Goal: Task Accomplishment & Management: Complete application form

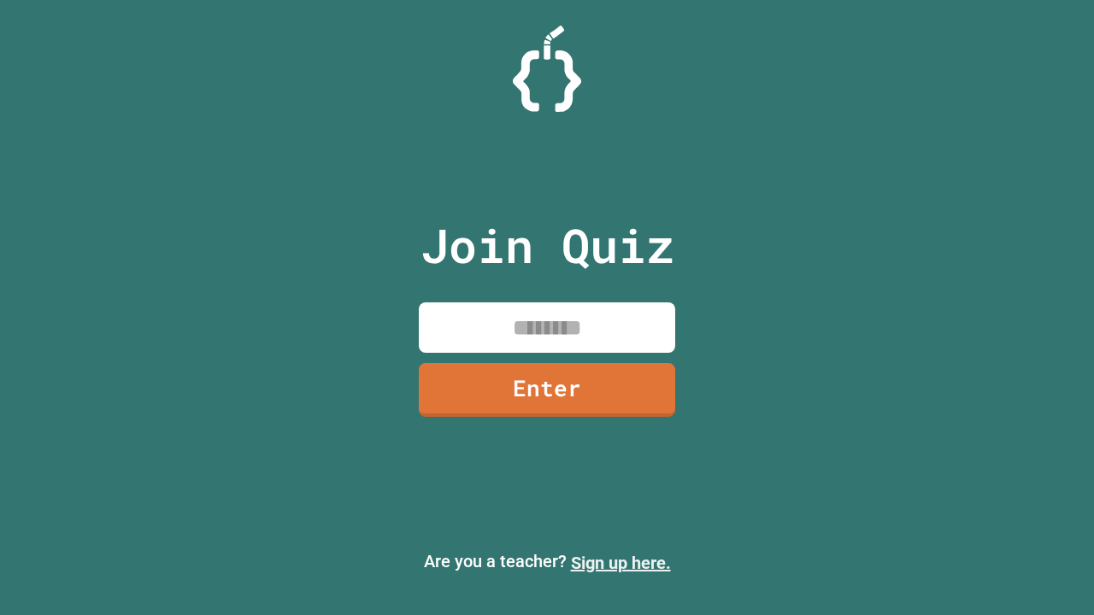
click at [620, 563] on link "Sign up here." at bounding box center [621, 563] width 100 height 21
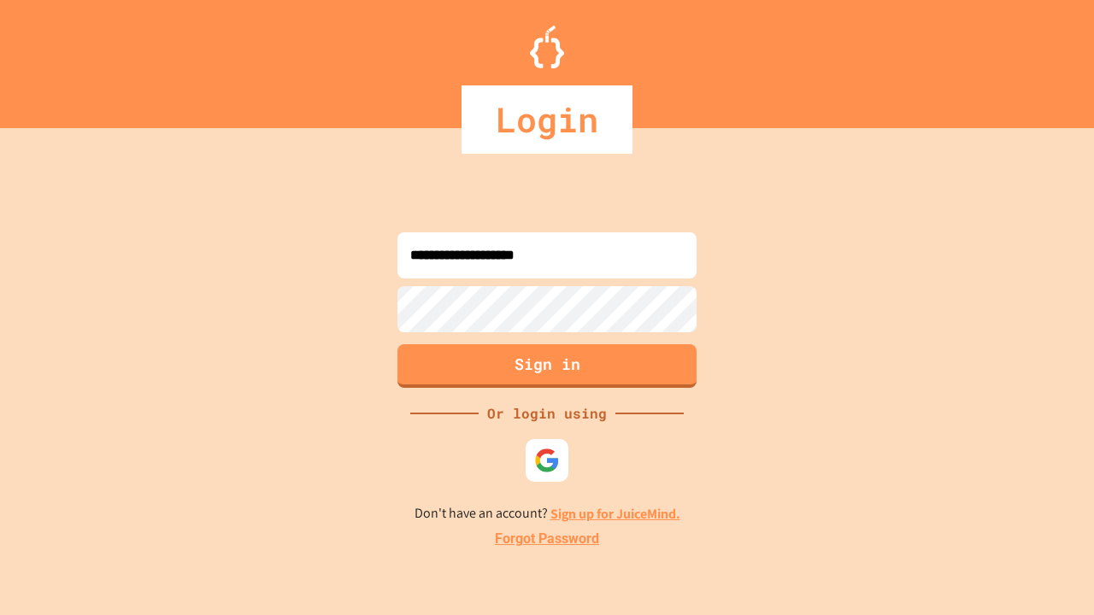
type input "**********"
